Goal: Find specific page/section

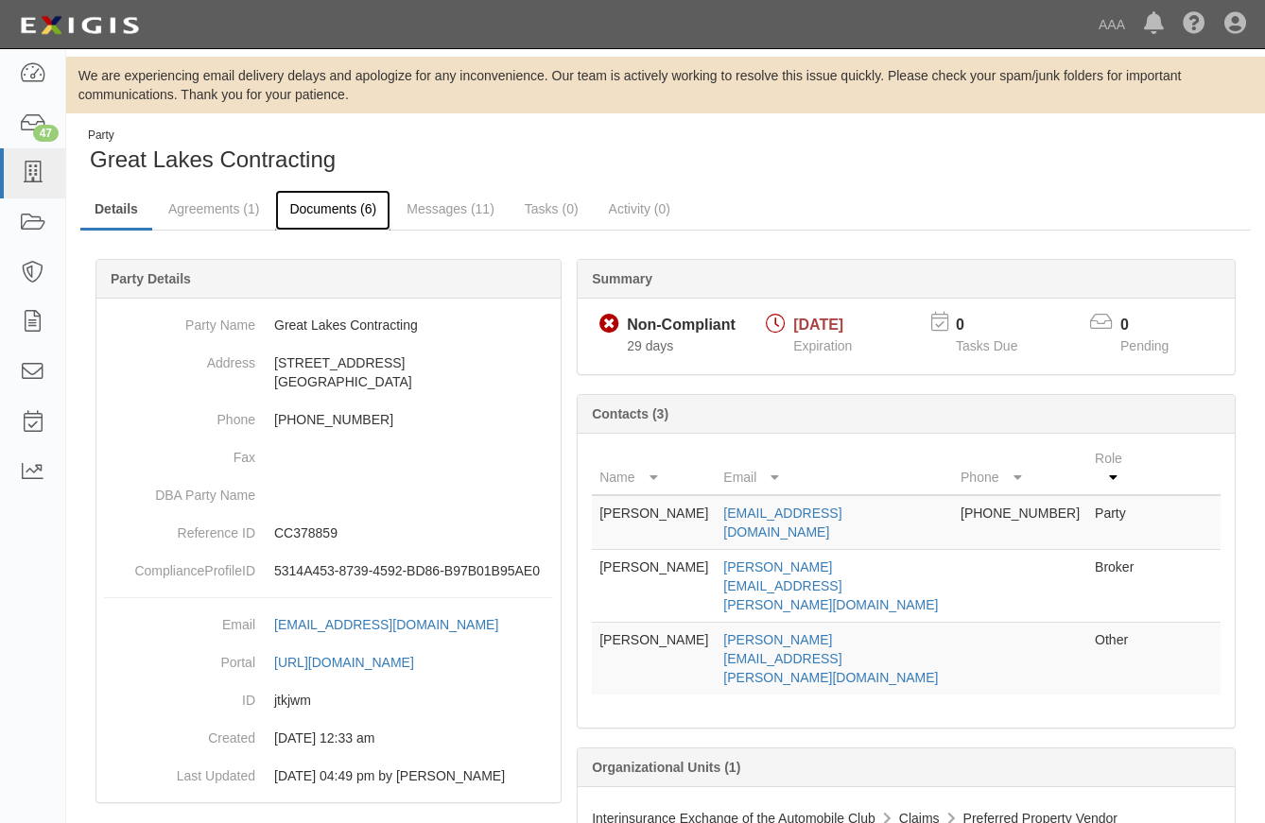
click at [356, 216] on link "Documents (6)" at bounding box center [332, 210] width 115 height 41
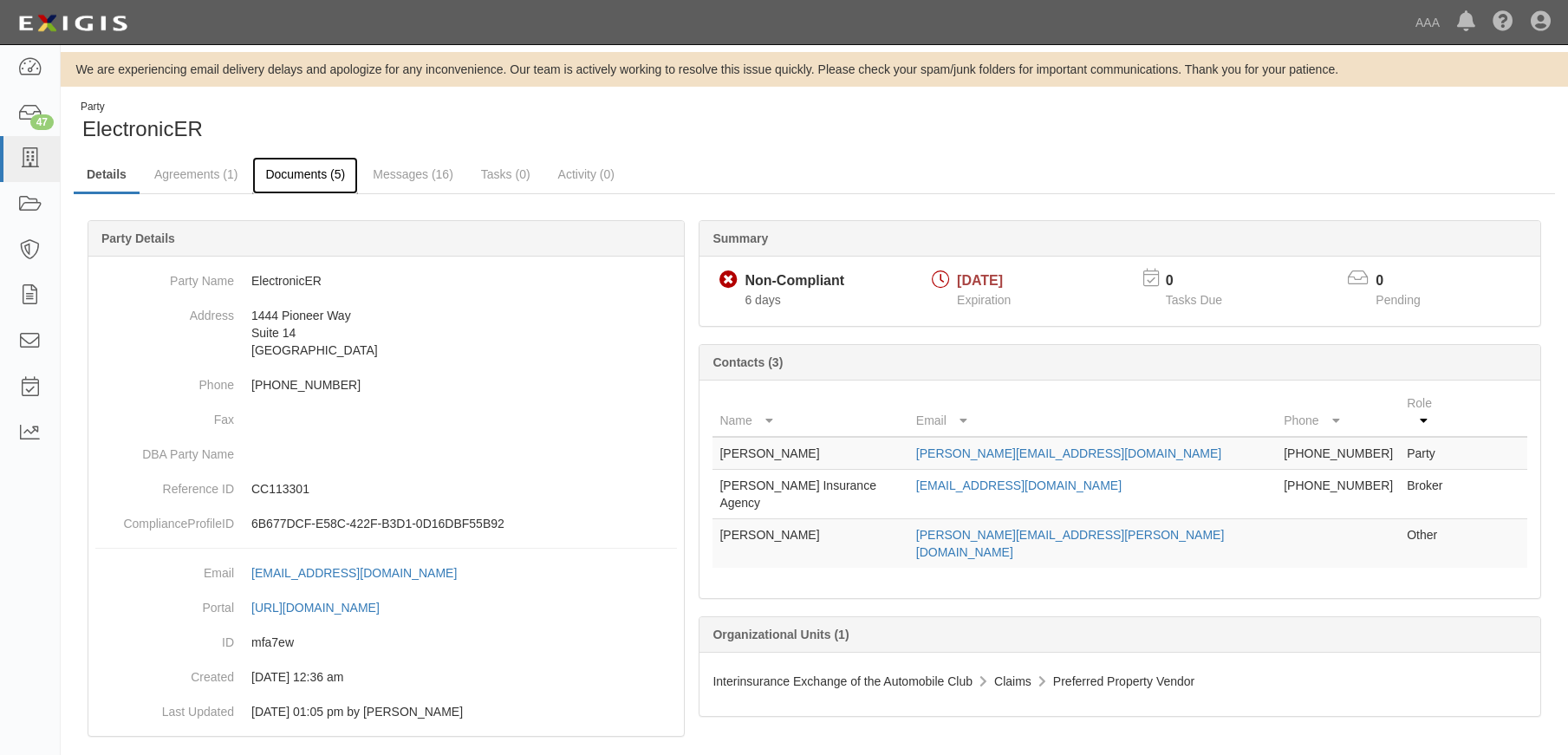
click at [310, 174] on link "Documents (5)" at bounding box center [304, 175] width 105 height 38
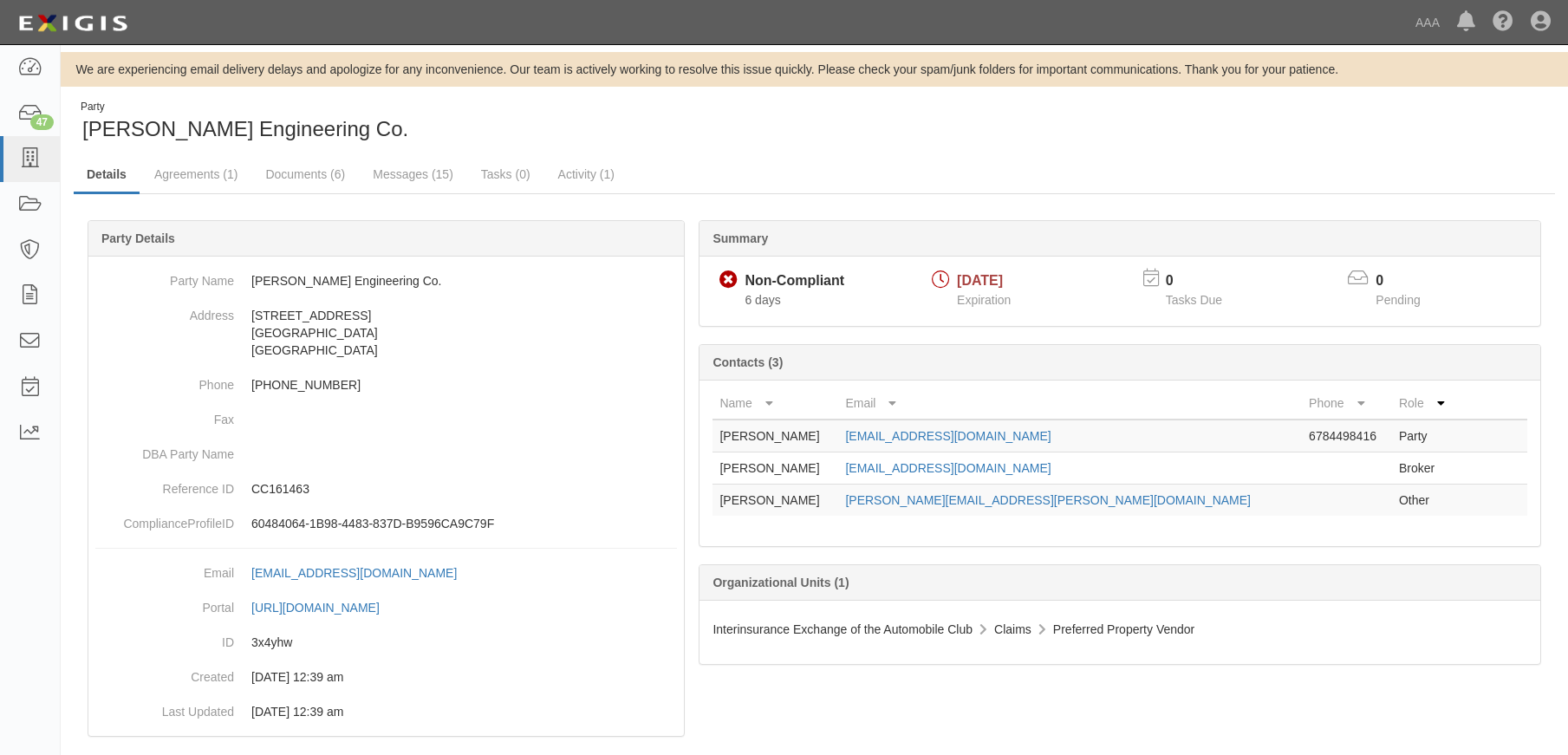
click at [857, 162] on ul "Details Agreements (1) Documents (6) Messages (15) Tasks (0) Activity (1)" at bounding box center [813, 175] width 1481 height 38
